Goal: Task Accomplishment & Management: Manage account settings

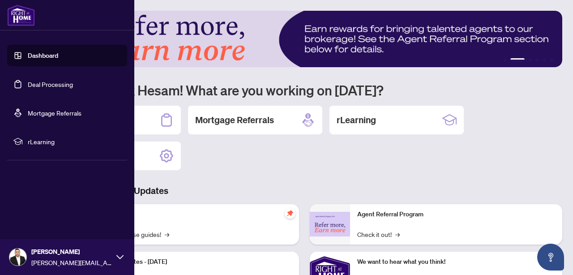
click at [28, 87] on link "Deal Processing" at bounding box center [50, 84] width 45 height 8
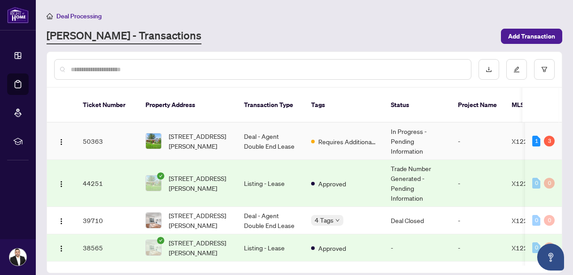
click at [304, 139] on td "Requires Additional Docs" at bounding box center [344, 141] width 80 height 37
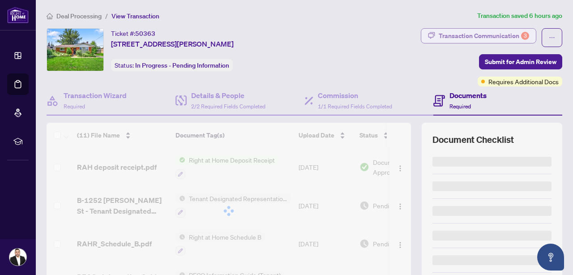
click at [498, 34] on div "Transaction Communication 3" at bounding box center [484, 36] width 90 height 14
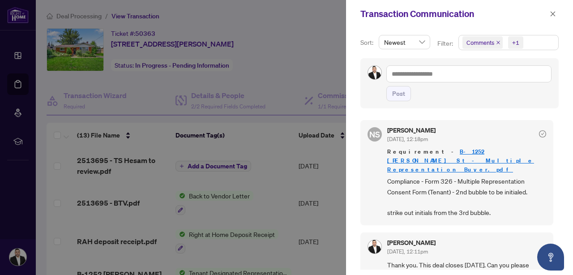
scroll to position [355, 0]
click at [465, 165] on span "Requirement - B-1252 [PERSON_NAME] St - Multiple Representation Buyer.pdf" at bounding box center [466, 160] width 159 height 27
click at [486, 162] on link "B-1252 [PERSON_NAME] St - Multiple Representation Buyer.pdf" at bounding box center [460, 160] width 147 height 26
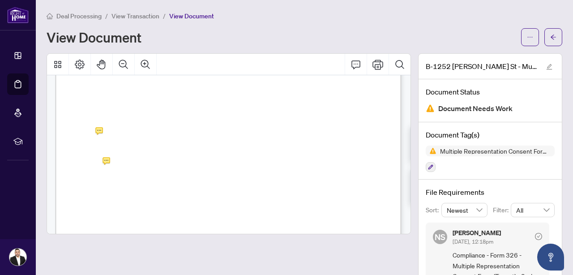
scroll to position [0, 0]
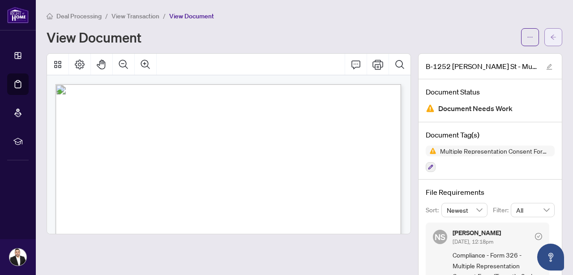
click at [552, 42] on span "button" at bounding box center [553, 37] width 6 height 14
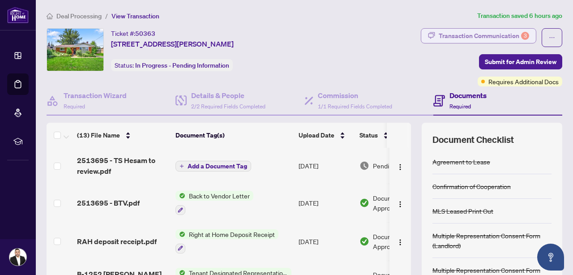
click at [498, 36] on div "Transaction Communication 3" at bounding box center [484, 36] width 90 height 14
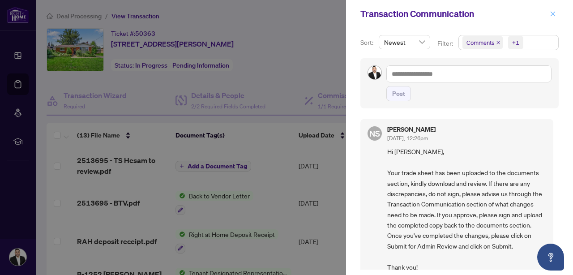
click at [552, 13] on icon "close" at bounding box center [553, 14] width 6 height 6
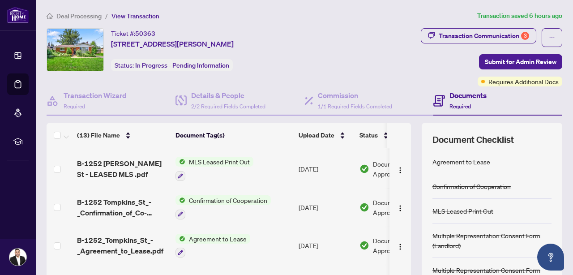
scroll to position [25, 0]
